Goal: Use online tool/utility: Utilize a website feature to perform a specific function

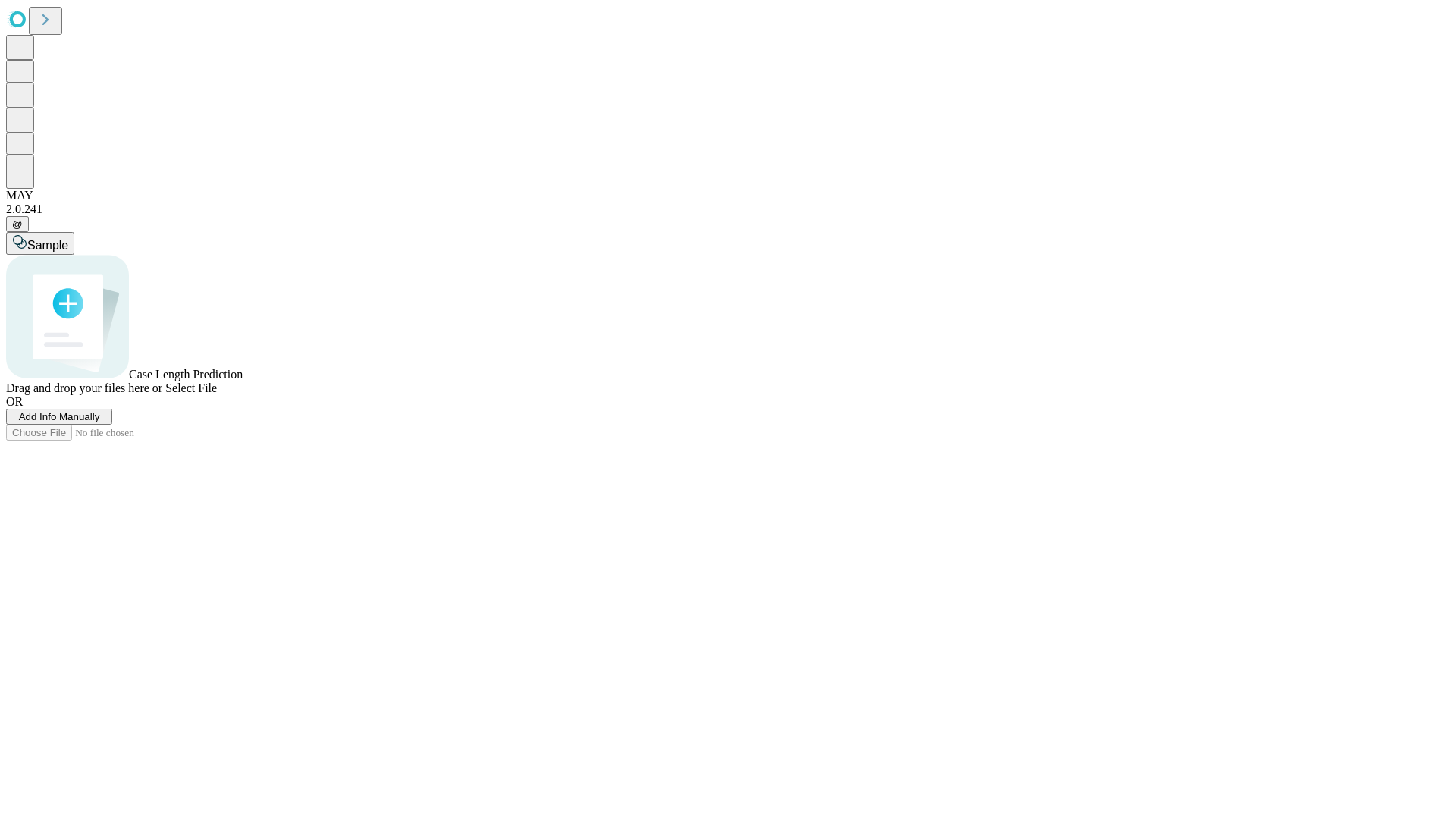
click at [100, 422] on span "Add Info Manually" at bounding box center [60, 417] width 81 height 12
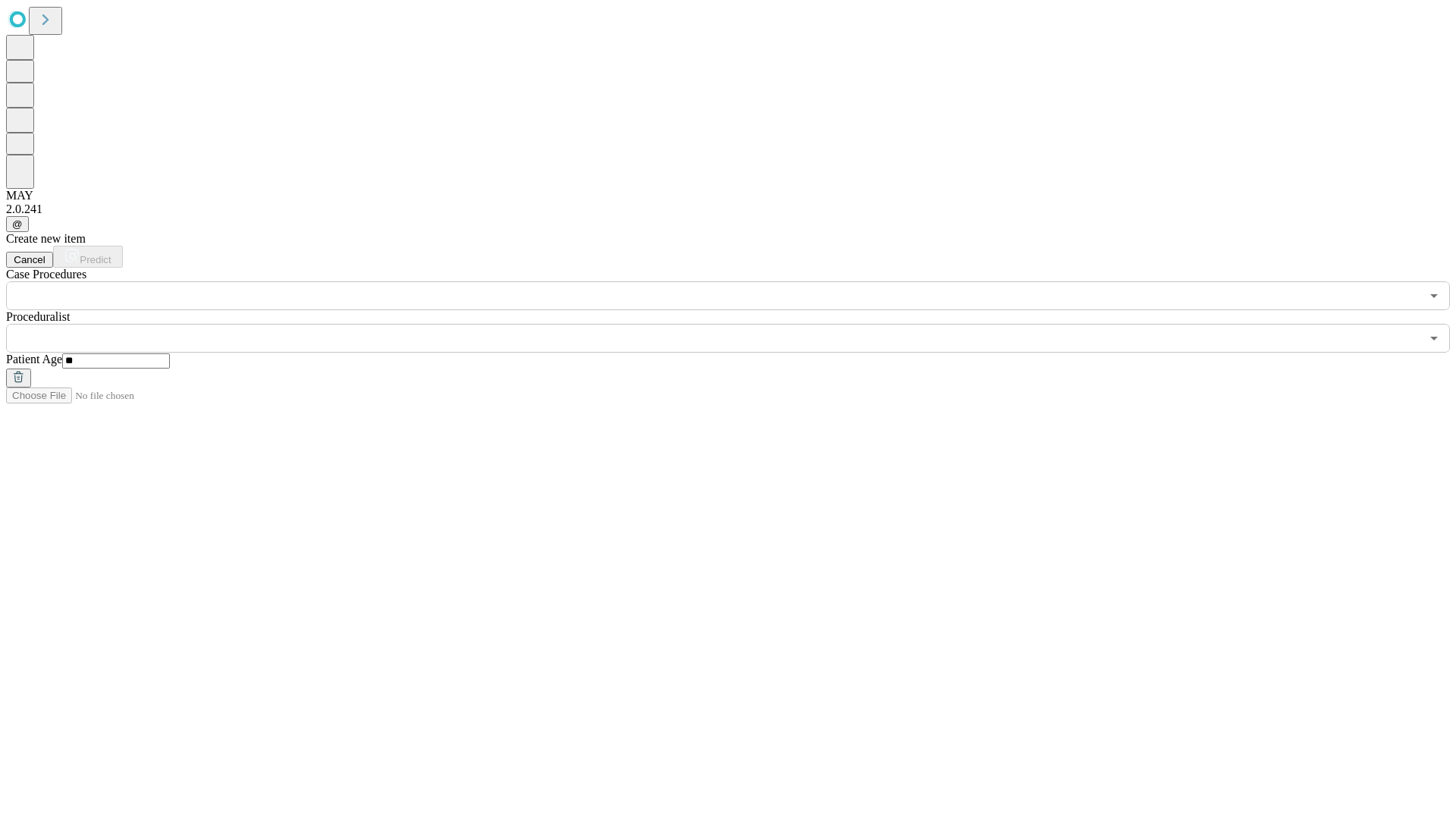
type input "**"
click at [739, 324] on input "text" at bounding box center [713, 338] width 1415 height 29
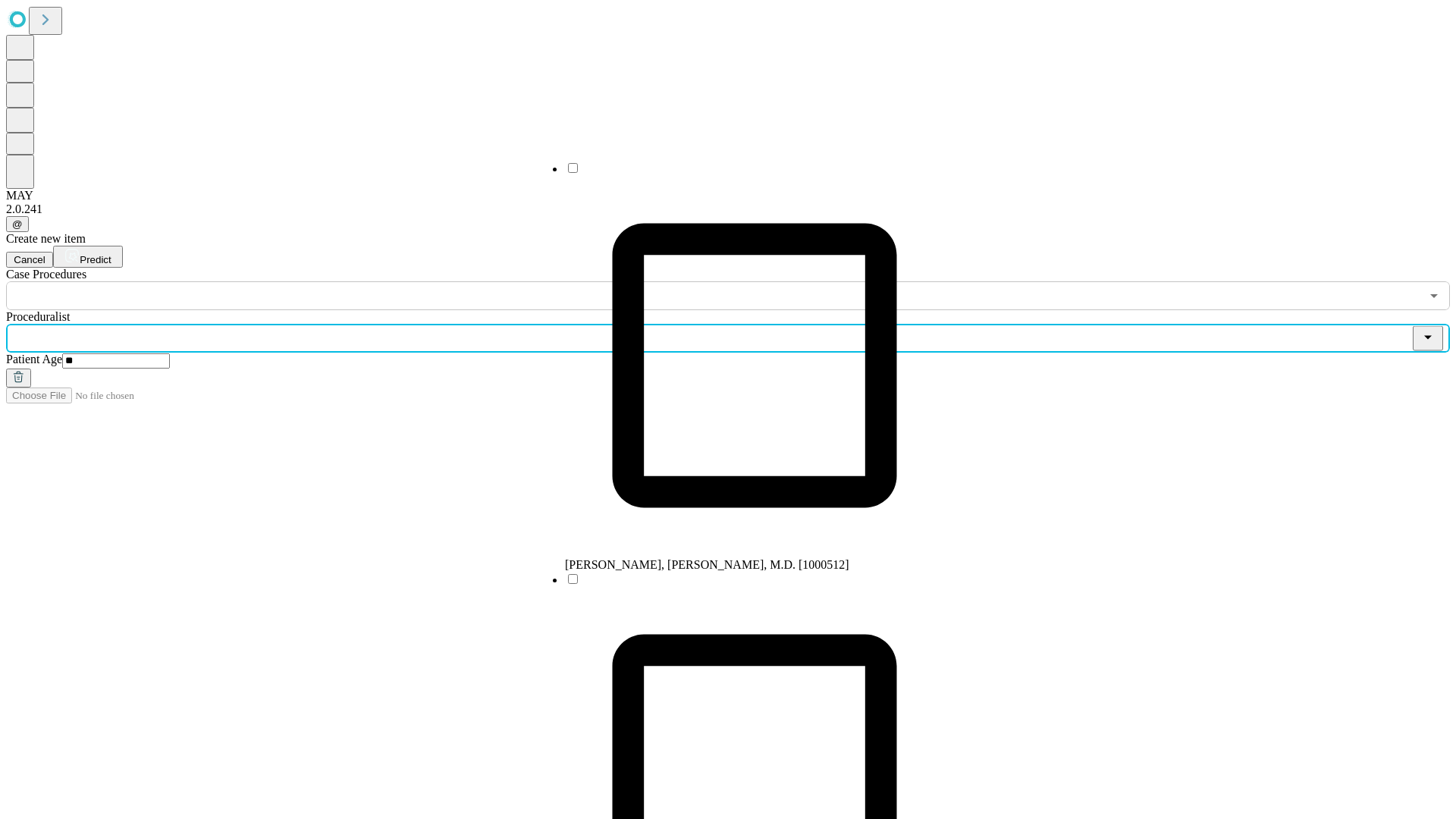
click at [740, 173] on li "[PERSON_NAME], [PERSON_NAME], M.D. [1000512]" at bounding box center [754, 366] width 379 height 411
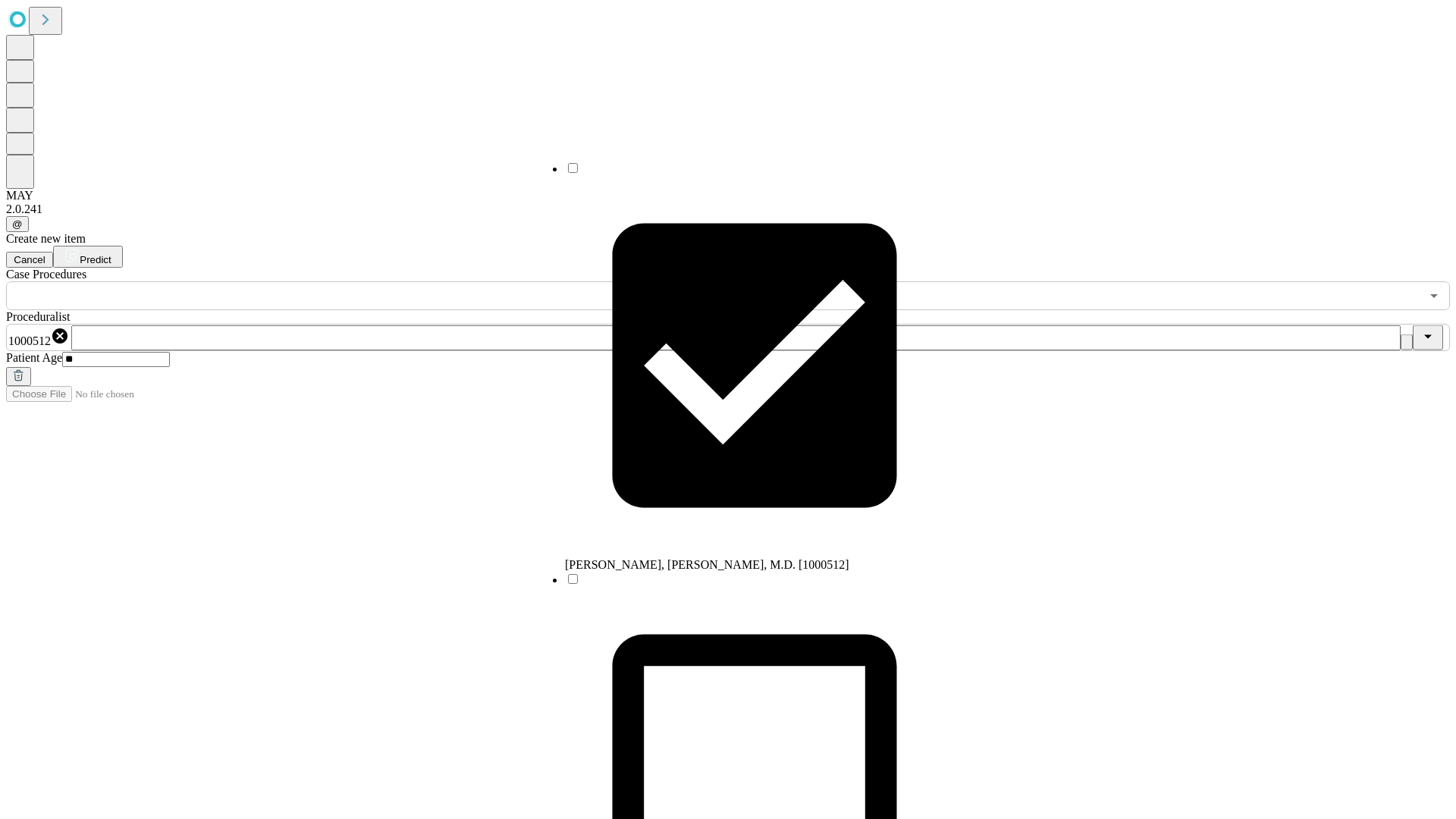
click at [318, 281] on input "text" at bounding box center [713, 295] width 1415 height 29
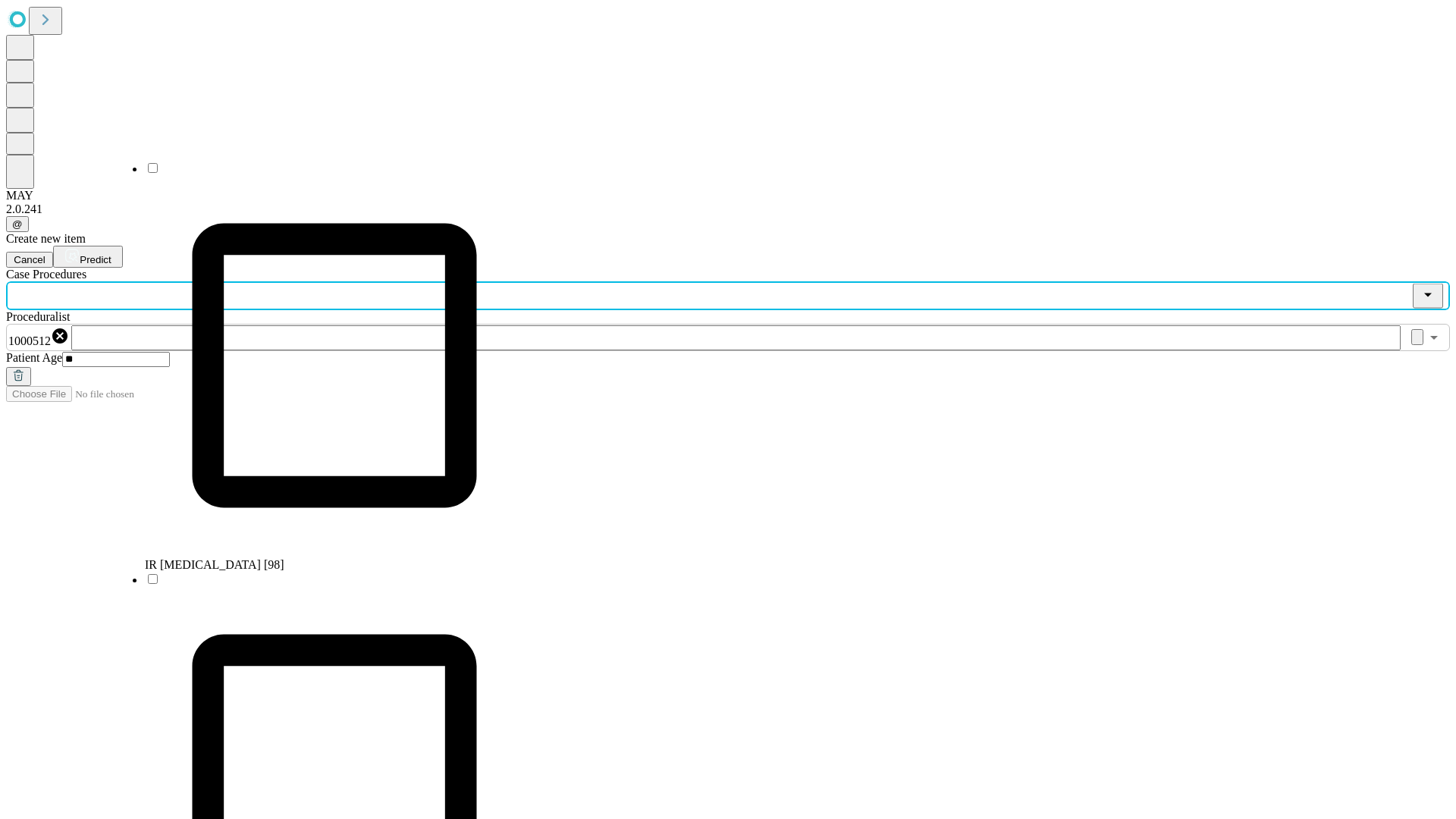
click at [319, 173] on li "IR [MEDICAL_DATA] [98]" at bounding box center [334, 366] width 379 height 411
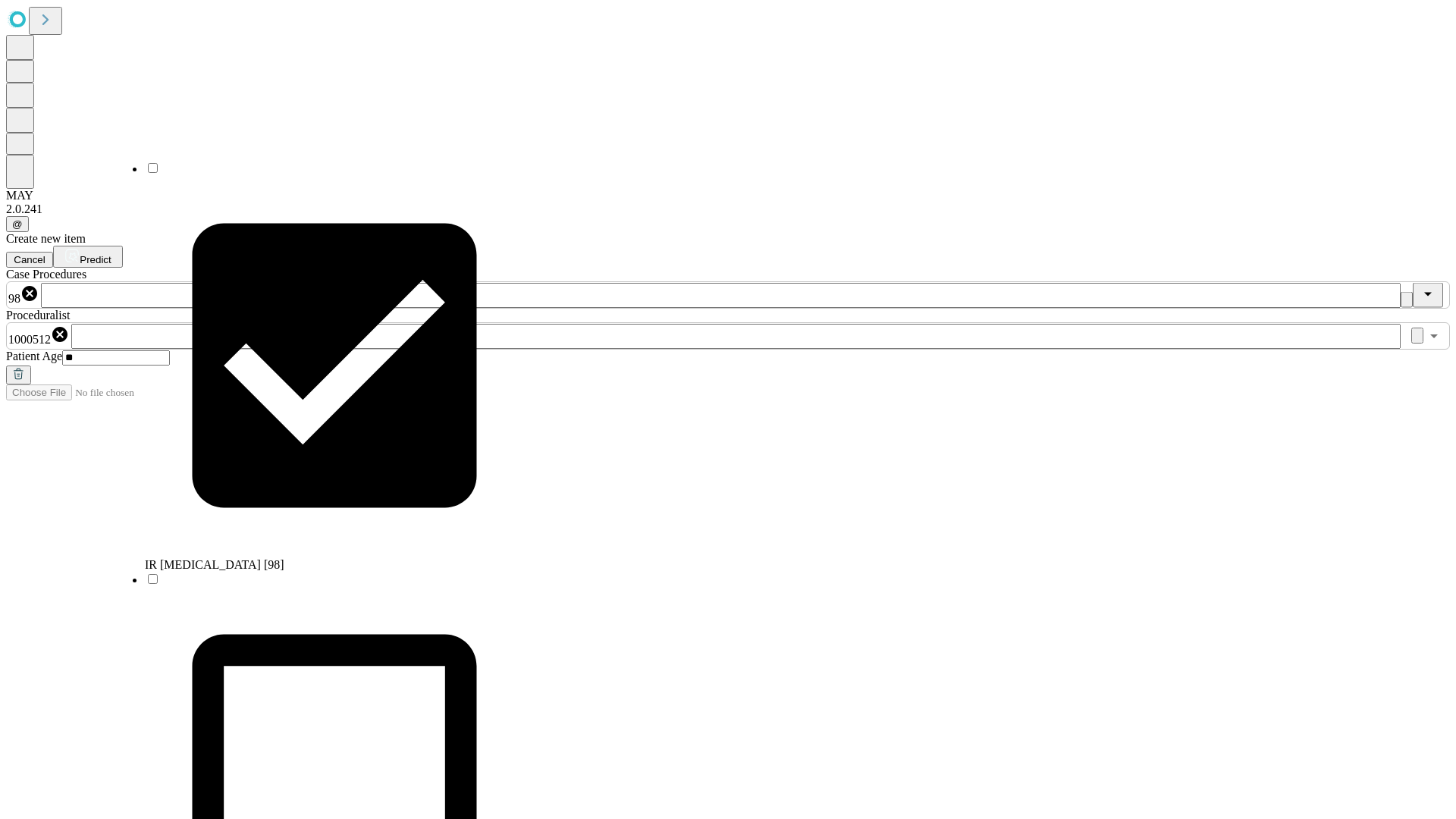
click at [111, 254] on span "Predict" at bounding box center [95, 259] width 32 height 12
